Goal: Transaction & Acquisition: Purchase product/service

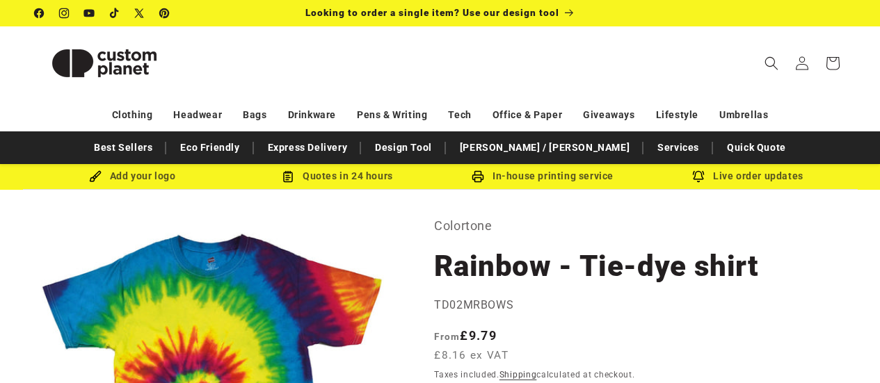
select select "**"
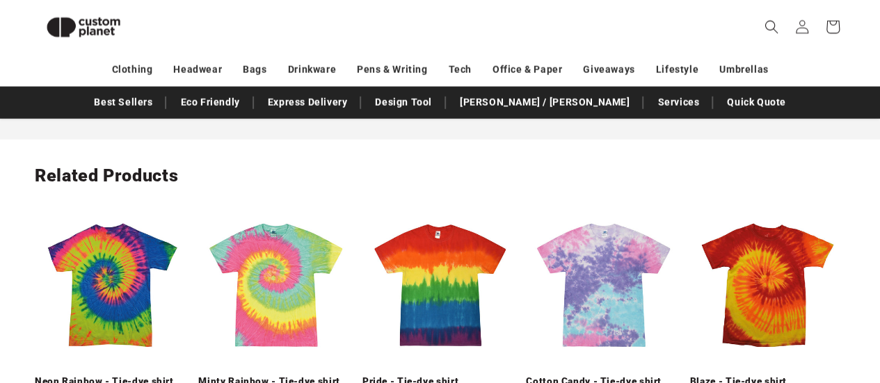
scroll to position [1566, 0]
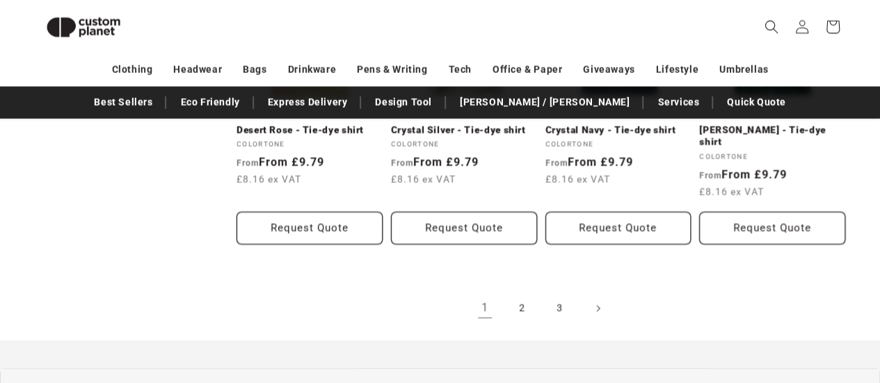
scroll to position [1495, 0]
click at [526, 300] on link "2" at bounding box center [522, 309] width 31 height 31
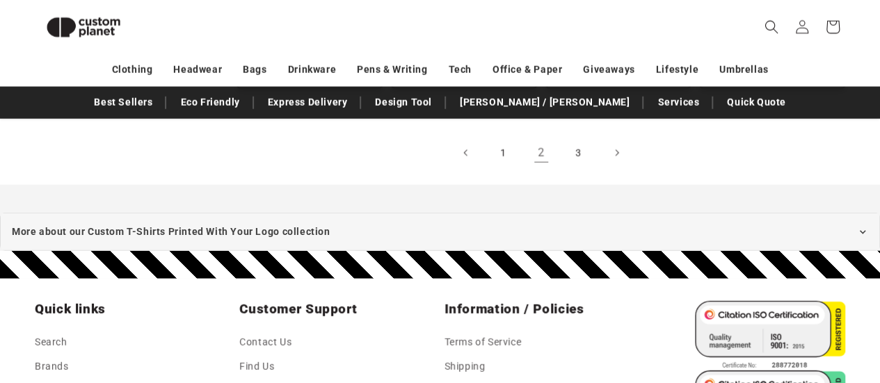
scroll to position [1663, 0]
click at [573, 144] on link "3" at bounding box center [578, 153] width 31 height 31
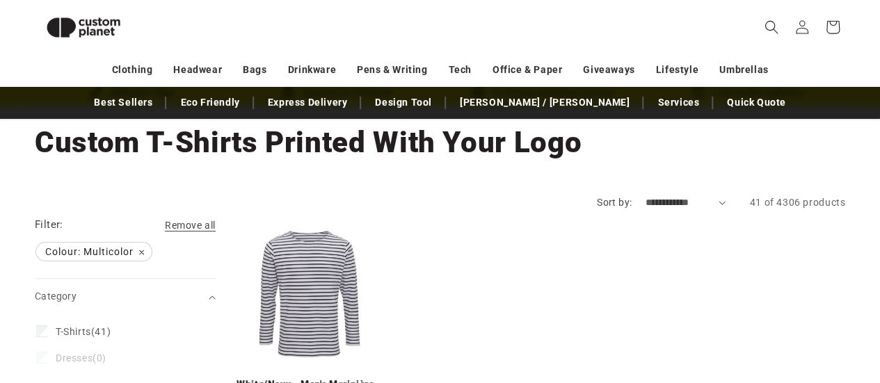
scroll to position [40, 0]
